Goal: Navigation & Orientation: Find specific page/section

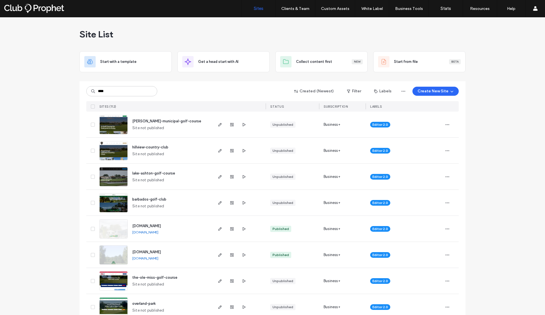
type input "****"
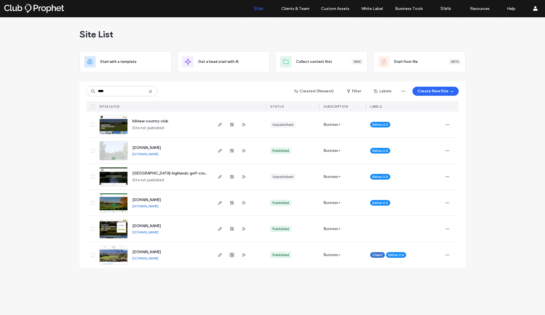
click at [231, 254] on use "button" at bounding box center [231, 255] width 3 height 3
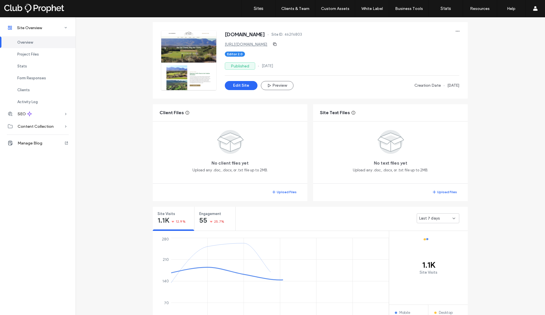
scroll to position [29, 0]
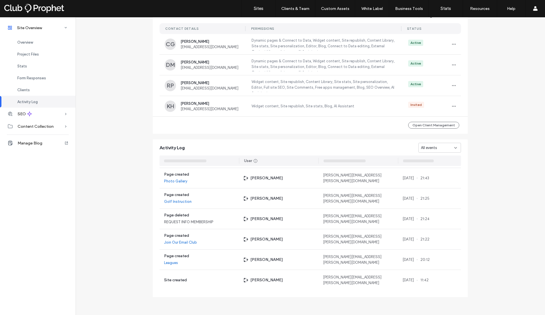
scroll to position [4430, 0]
